Goal: Task Accomplishment & Management: Manage account settings

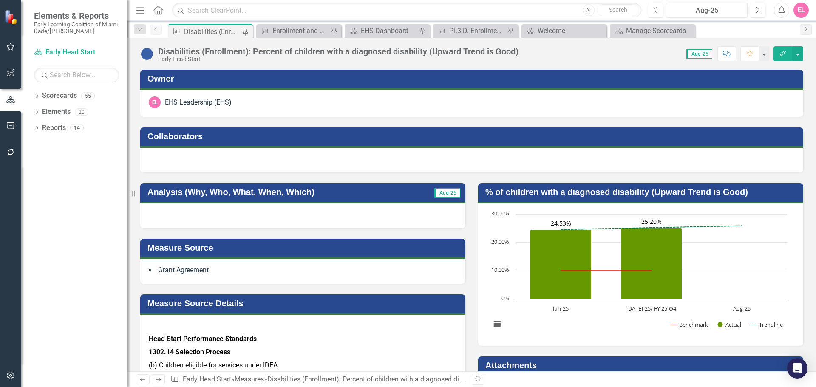
scroll to position [1147, 0]
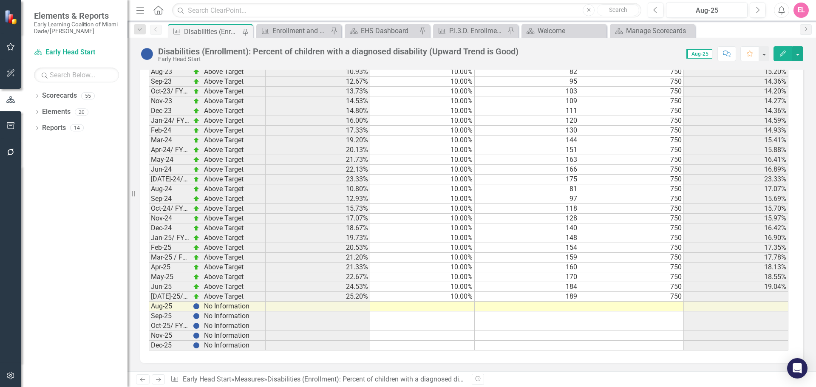
click at [293, 308] on td at bounding box center [318, 307] width 105 height 10
click at [343, 305] on td at bounding box center [318, 307] width 105 height 10
click at [532, 305] on td at bounding box center [527, 307] width 105 height 10
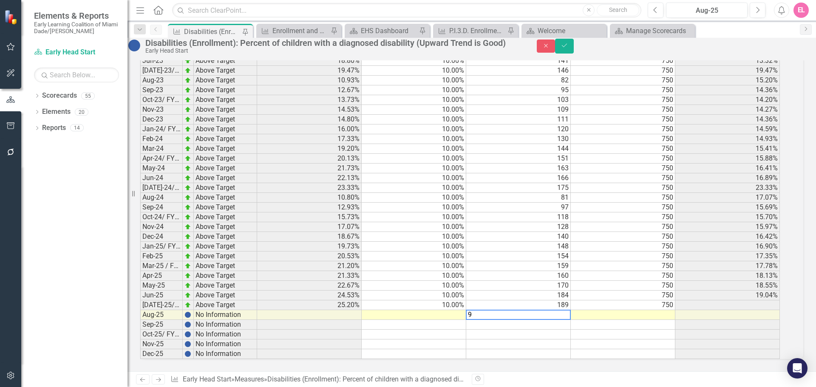
scroll to position [1147, 0]
type textarea "94"
click at [670, 310] on td at bounding box center [623, 315] width 105 height 10
click at [352, 310] on td at bounding box center [309, 315] width 105 height 10
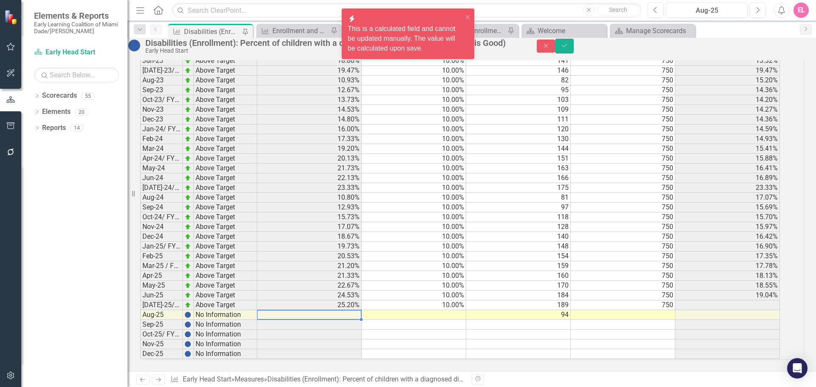
click at [447, 310] on td at bounding box center [414, 315] width 105 height 10
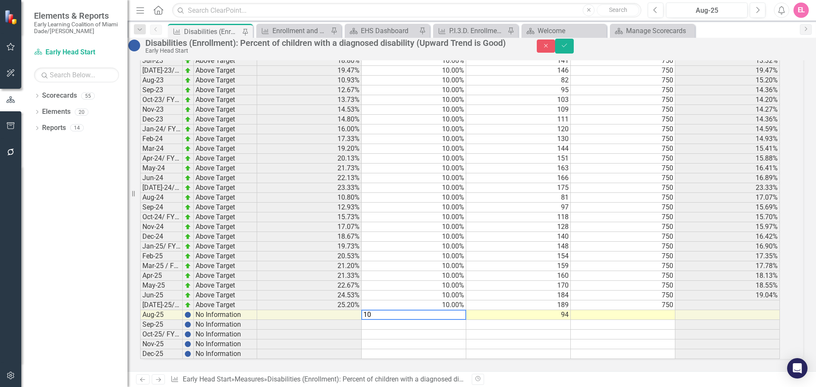
type textarea "10"
click at [646, 310] on td at bounding box center [623, 315] width 105 height 10
type textarea "750"
click at [707, 300] on td at bounding box center [727, 305] width 105 height 10
click at [568, 47] on icon "Save" at bounding box center [564, 45] width 8 height 6
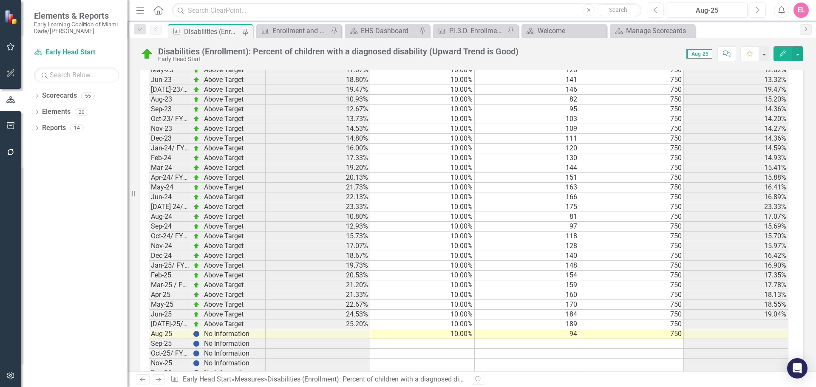
scroll to position [1132, 0]
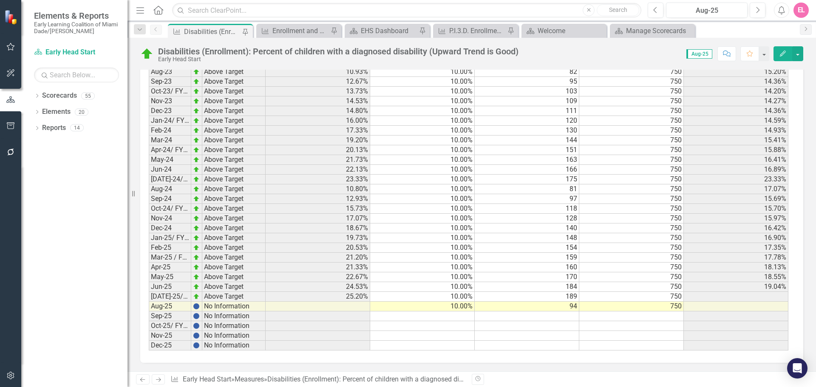
click at [343, 308] on td at bounding box center [318, 307] width 105 height 10
click at [420, 305] on td "10.00%" at bounding box center [422, 307] width 105 height 10
click at [738, 308] on td at bounding box center [736, 307] width 105 height 10
click at [759, 318] on td at bounding box center [736, 316] width 105 height 10
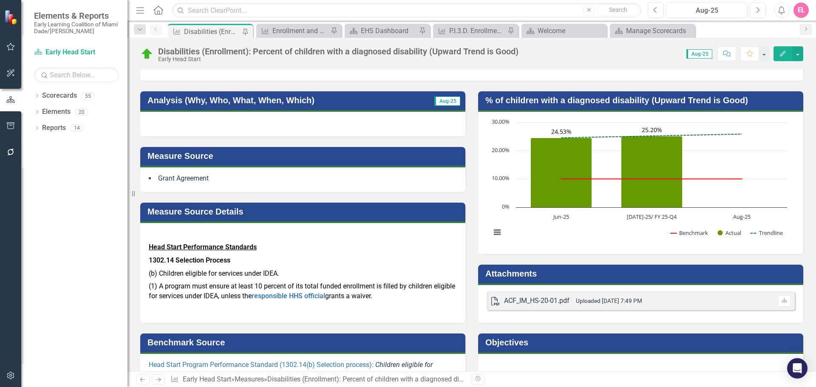
scroll to position [70, 0]
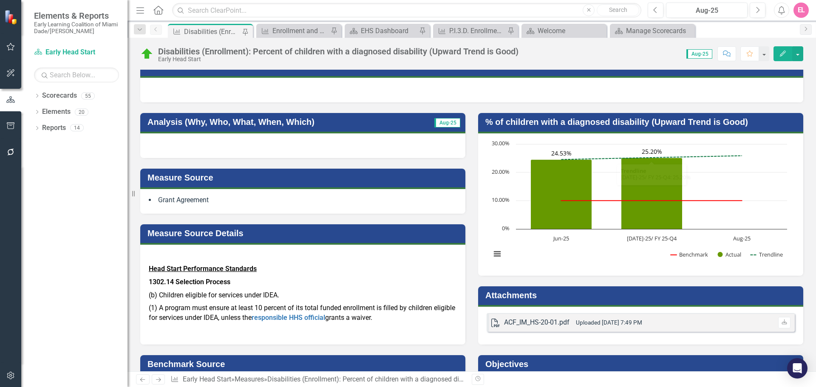
click at [705, 55] on span "Aug-25" at bounding box center [699, 53] width 26 height 9
click at [723, 232] on rect "Interactive chart" at bounding box center [638, 203] width 305 height 127
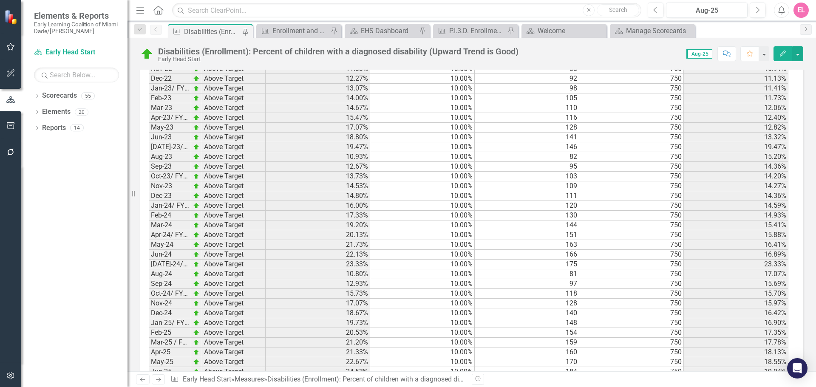
scroll to position [1132, 0]
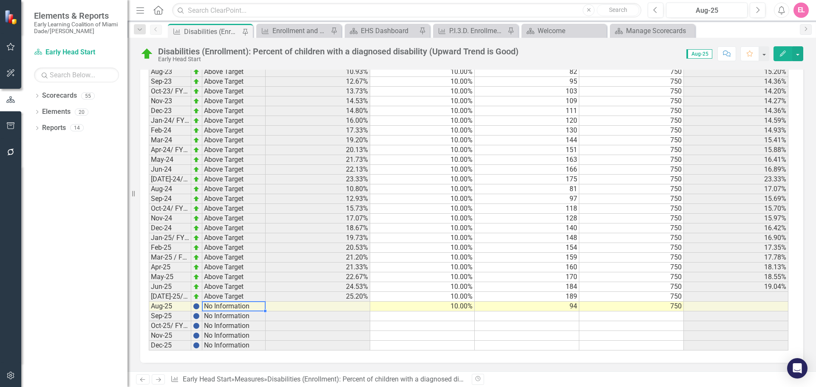
click at [225, 308] on td "No Information" at bounding box center [233, 307] width 63 height 10
click at [303, 304] on td at bounding box center [318, 307] width 105 height 10
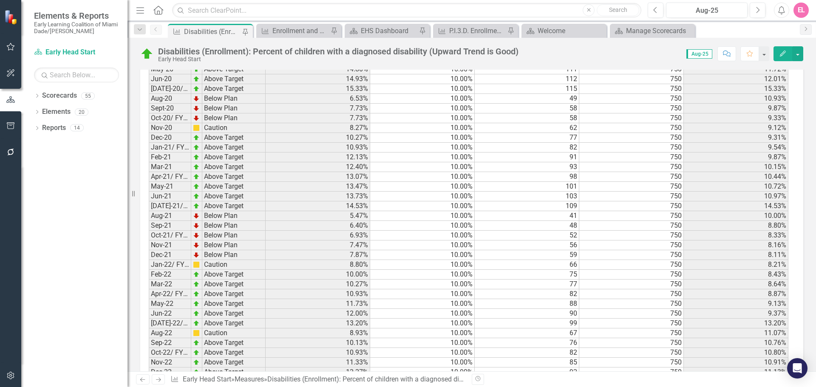
scroll to position [835, 0]
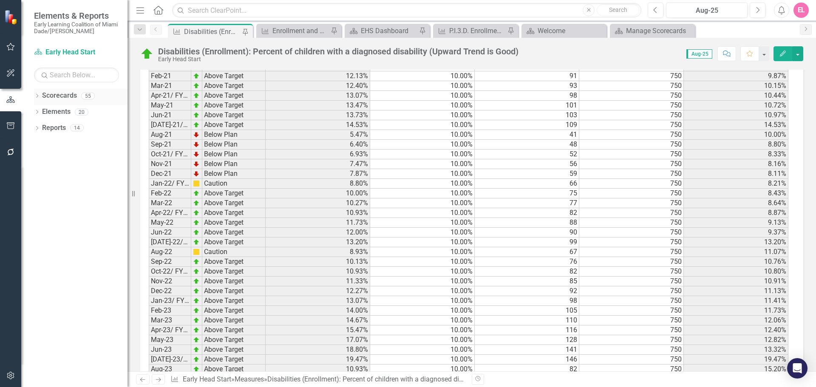
click at [57, 92] on link "Scorecards" at bounding box center [59, 96] width 35 height 10
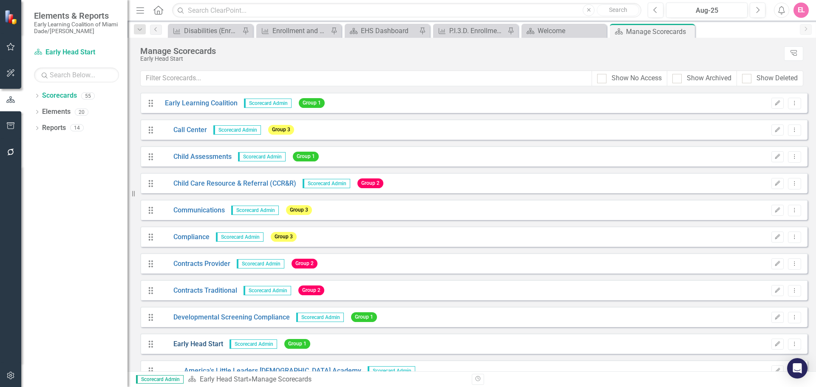
click at [213, 343] on link "Early Head Start" at bounding box center [190, 344] width 65 height 10
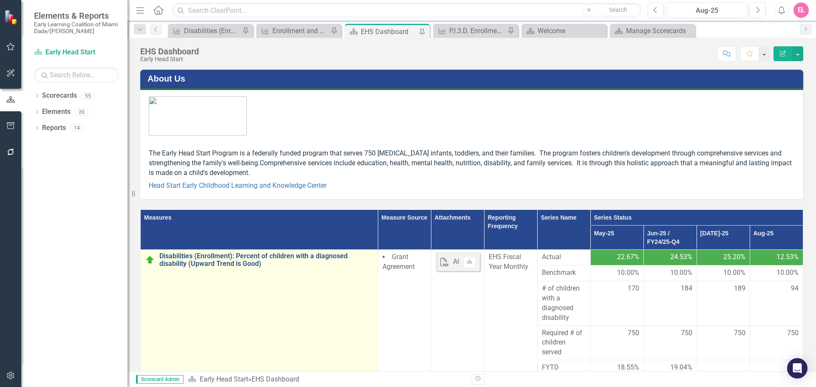
click at [191, 257] on link "Disabilities (Enrollment): Percent of children with a diagnosed disability (Upw…" at bounding box center [266, 259] width 214 height 15
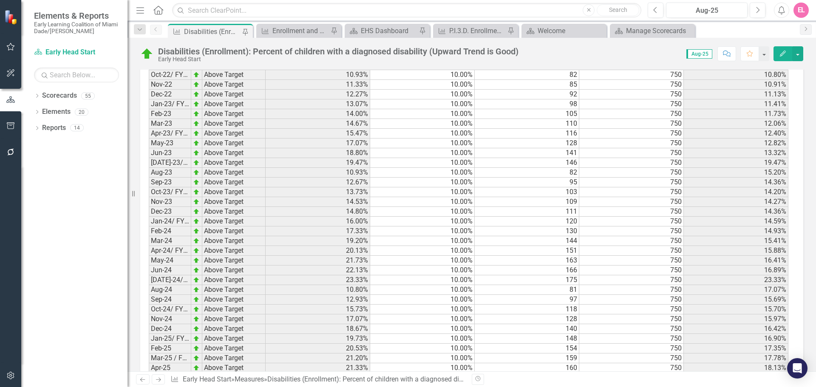
scroll to position [1132, 0]
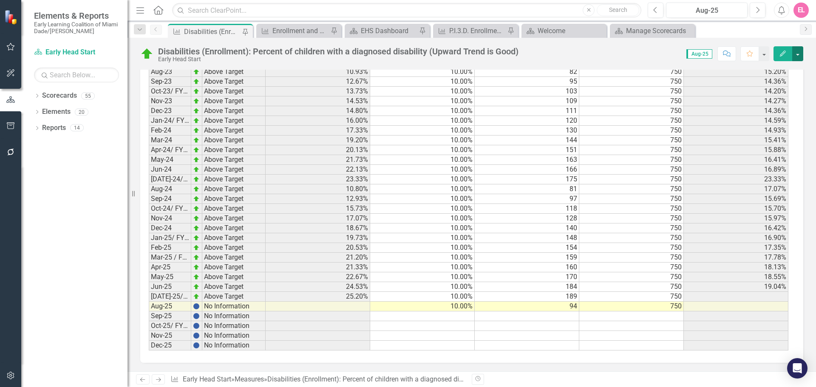
click at [795, 54] on button "button" at bounding box center [797, 53] width 11 height 15
click at [783, 55] on icon "Edit" at bounding box center [783, 54] width 8 height 6
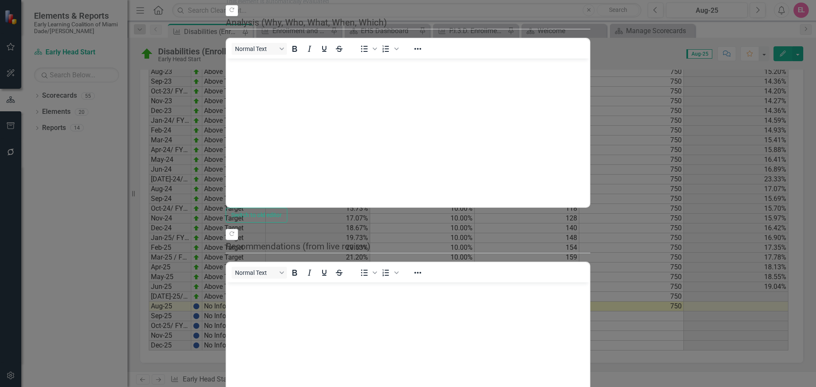
scroll to position [0, 0]
drag, startPoint x: 113, startPoint y: 11, endPoint x: 134, endPoint y: 9, distance: 20.9
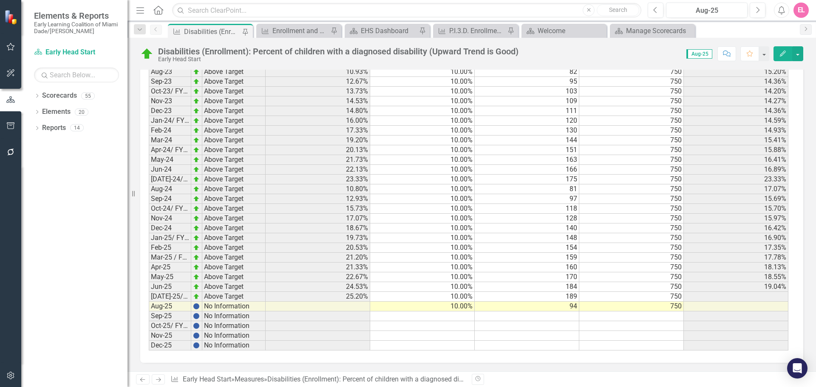
click at [703, 54] on span "Aug-25" at bounding box center [699, 53] width 26 height 9
click at [765, 54] on button "button" at bounding box center [763, 53] width 11 height 15
click at [586, 336] on td at bounding box center [631, 336] width 105 height 10
click at [179, 297] on td "[DATE]-25/ FY 25-Q4" at bounding box center [170, 297] width 42 height 10
click at [229, 304] on td "No Information" at bounding box center [233, 307] width 63 height 10
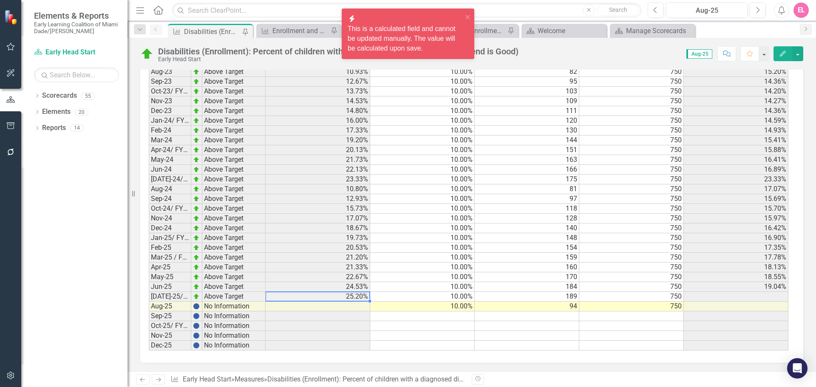
click at [410, 308] on td "10.00%" at bounding box center [422, 307] width 105 height 10
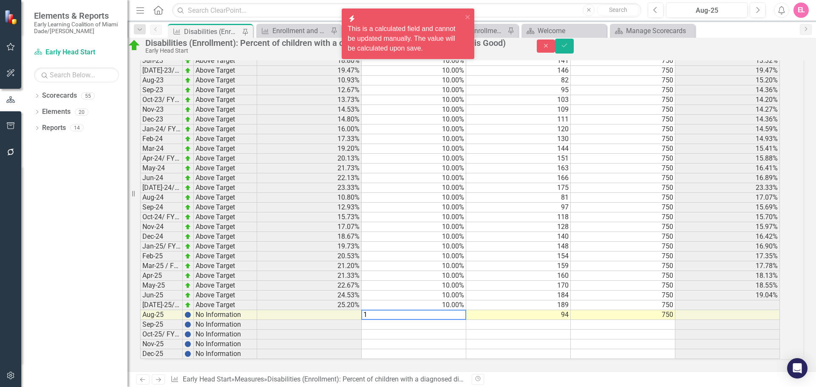
scroll to position [1133, 0]
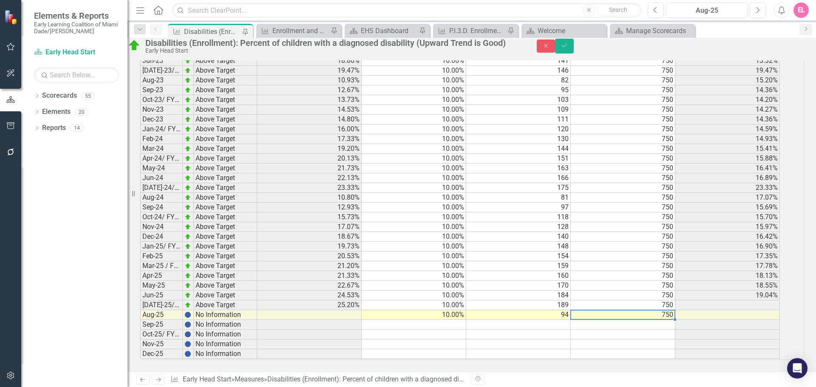
type textarea "750"
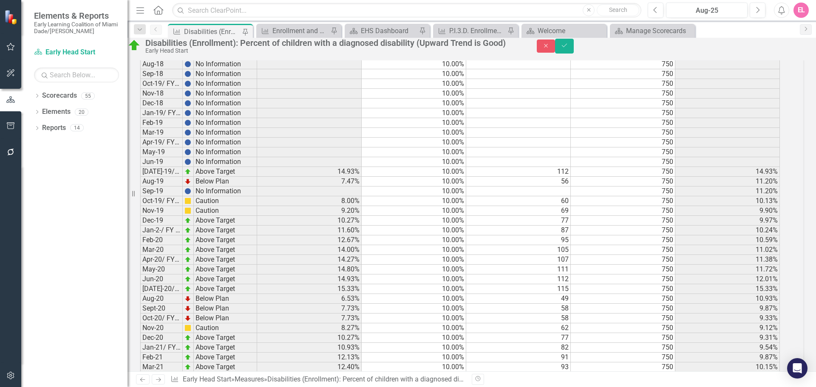
scroll to position [538, 0]
click at [568, 48] on icon "Save" at bounding box center [564, 45] width 8 height 6
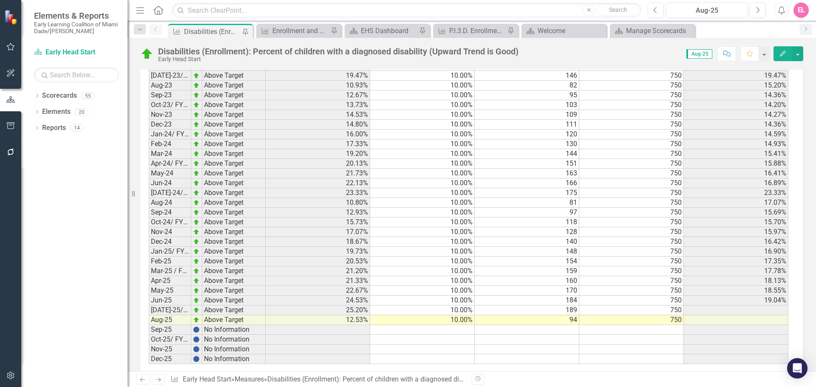
scroll to position [1132, 0]
